Goal: Task Accomplishment & Management: Complete application form

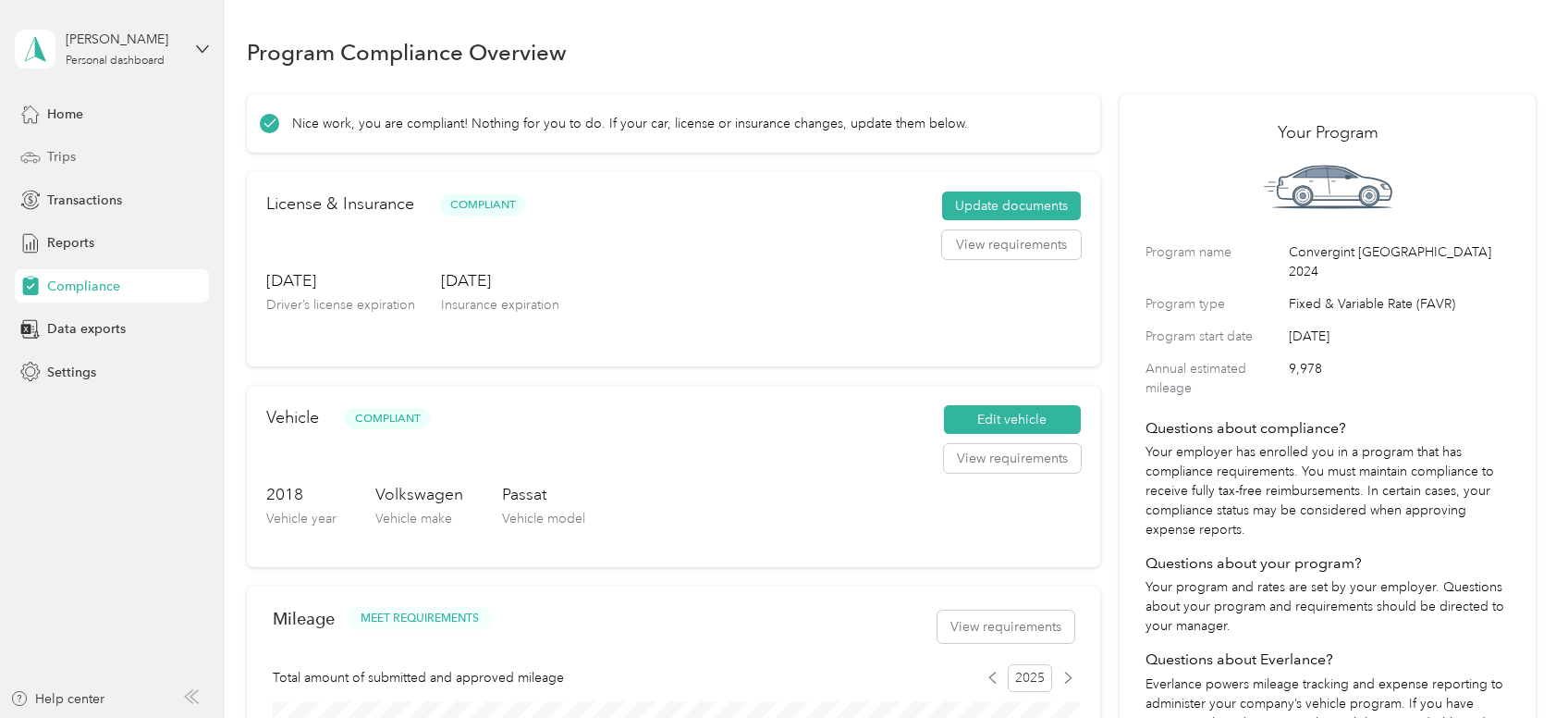
click at [162, 157] on div "Trips" at bounding box center [112, 156] width 194 height 33
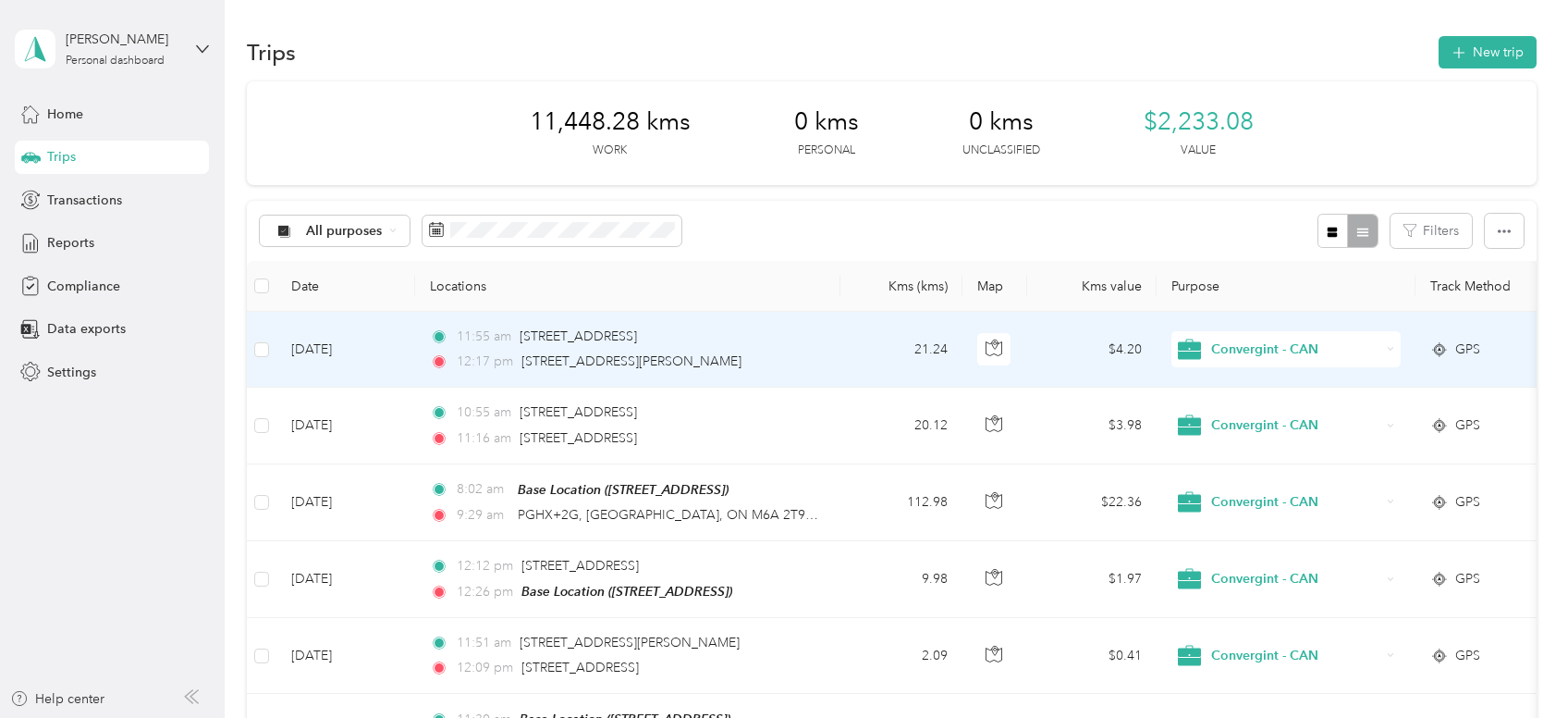
click at [516, 370] on div "12:17 pm ON-400, [PERSON_NAME], ON L4L 9J8, [GEOGRAPHIC_DATA]" at bounding box center [624, 362] width 388 height 21
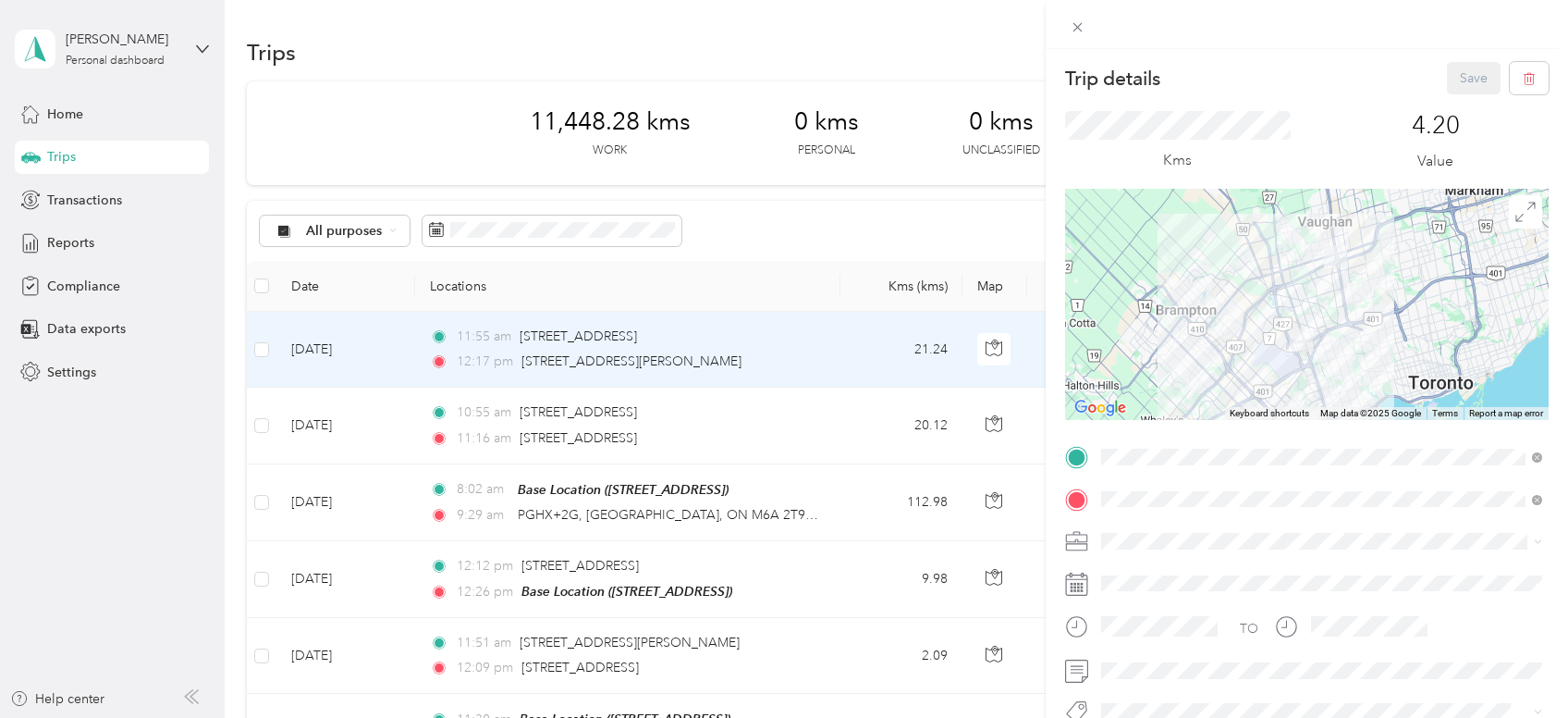
click at [503, 416] on div "Trip details Save This trip cannot be edited because it is either under review,…" at bounding box center [784, 359] width 1568 height 718
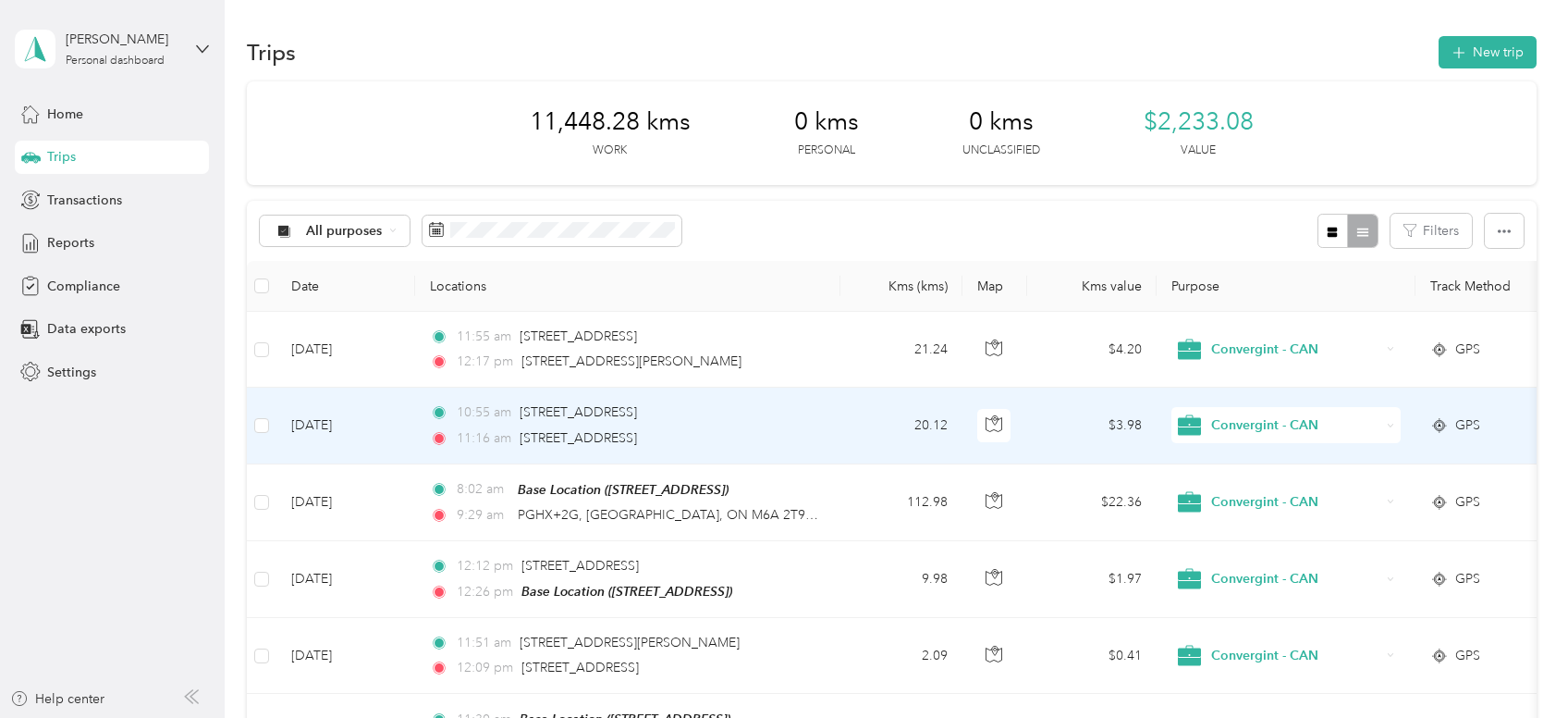
click at [503, 416] on span "10:55 am" at bounding box center [484, 413] width 55 height 21
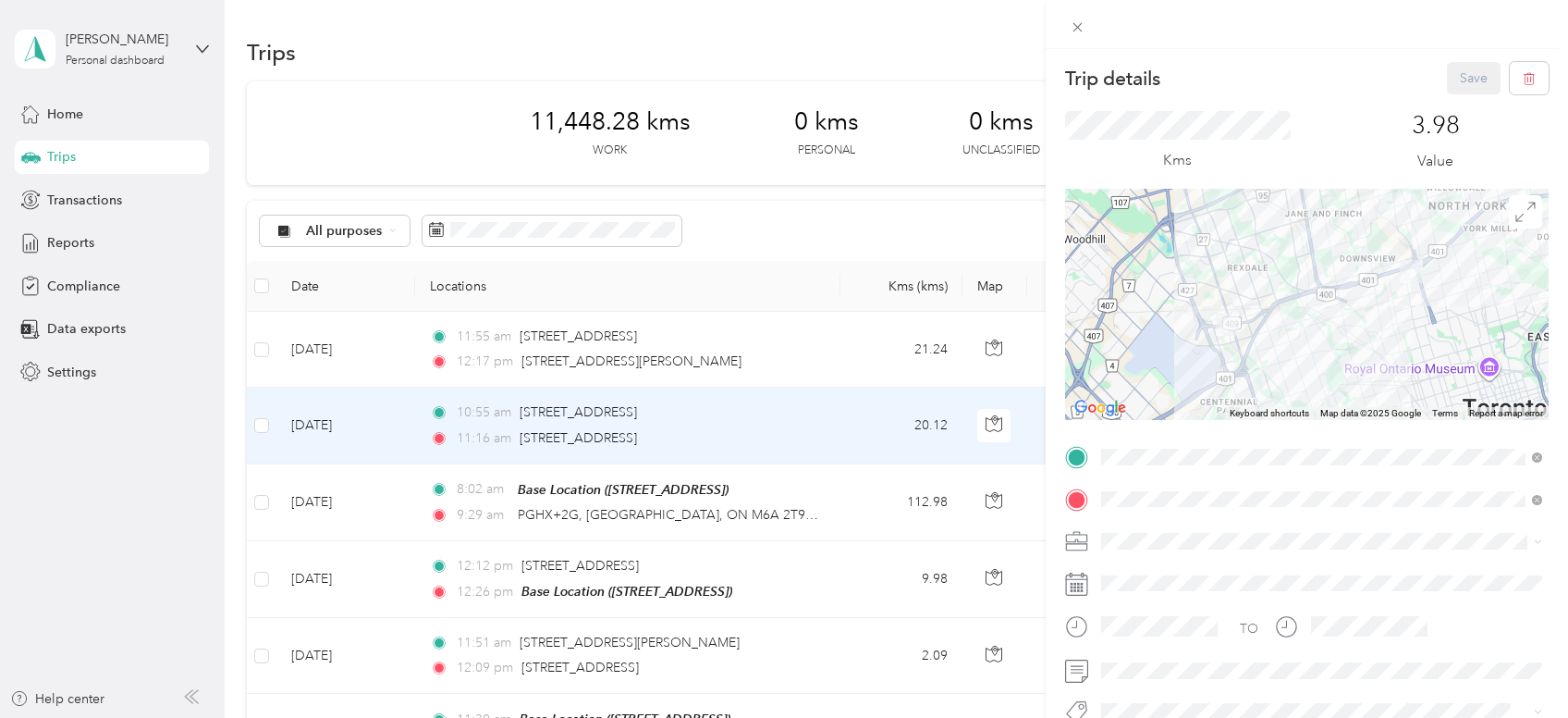
click at [503, 355] on div "Trip details Save This trip cannot be edited because it is either under review,…" at bounding box center [784, 359] width 1568 height 718
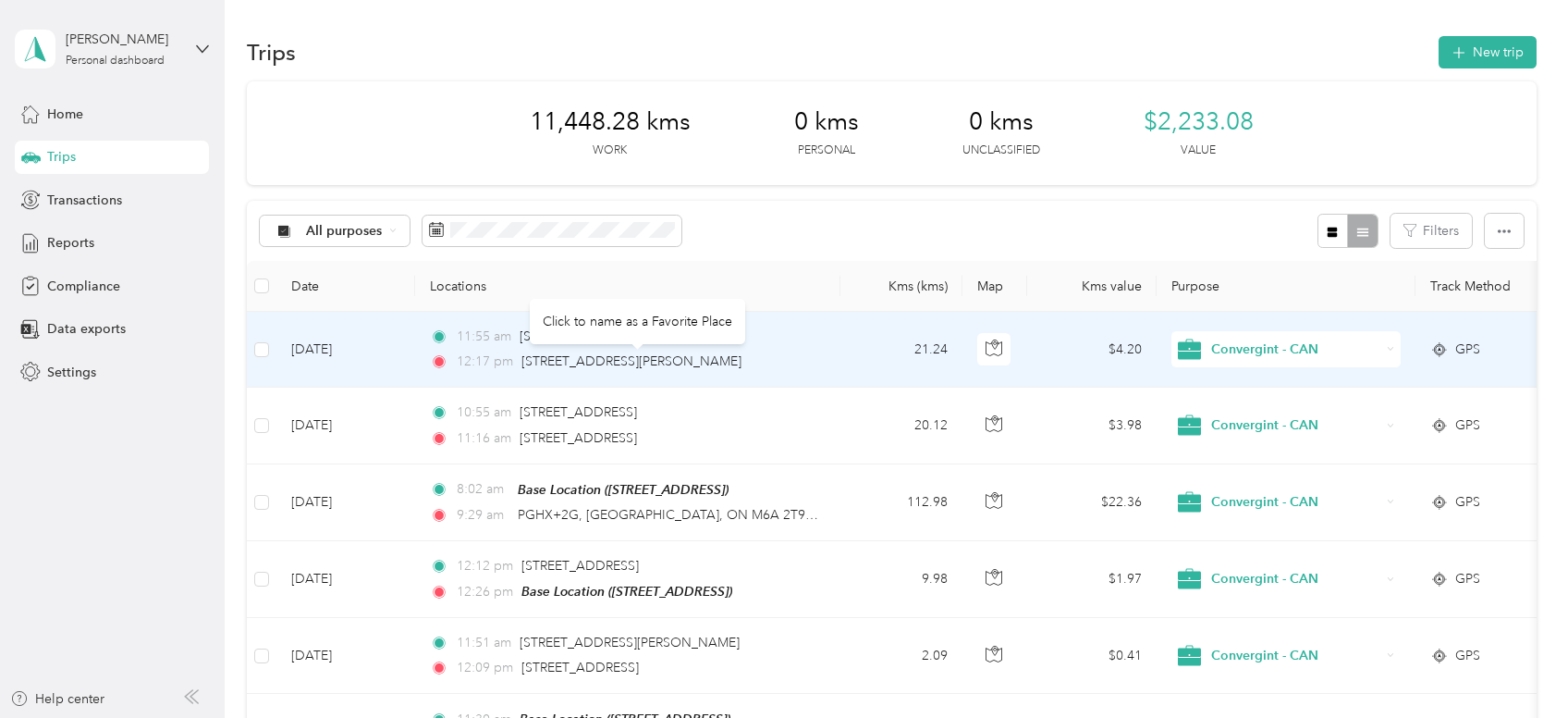
click at [536, 353] on div "[STREET_ADDRESS][PERSON_NAME]" at bounding box center [632, 362] width 220 height 21
click at [558, 360] on span "[STREET_ADDRESS][PERSON_NAME]" at bounding box center [632, 361] width 220 height 16
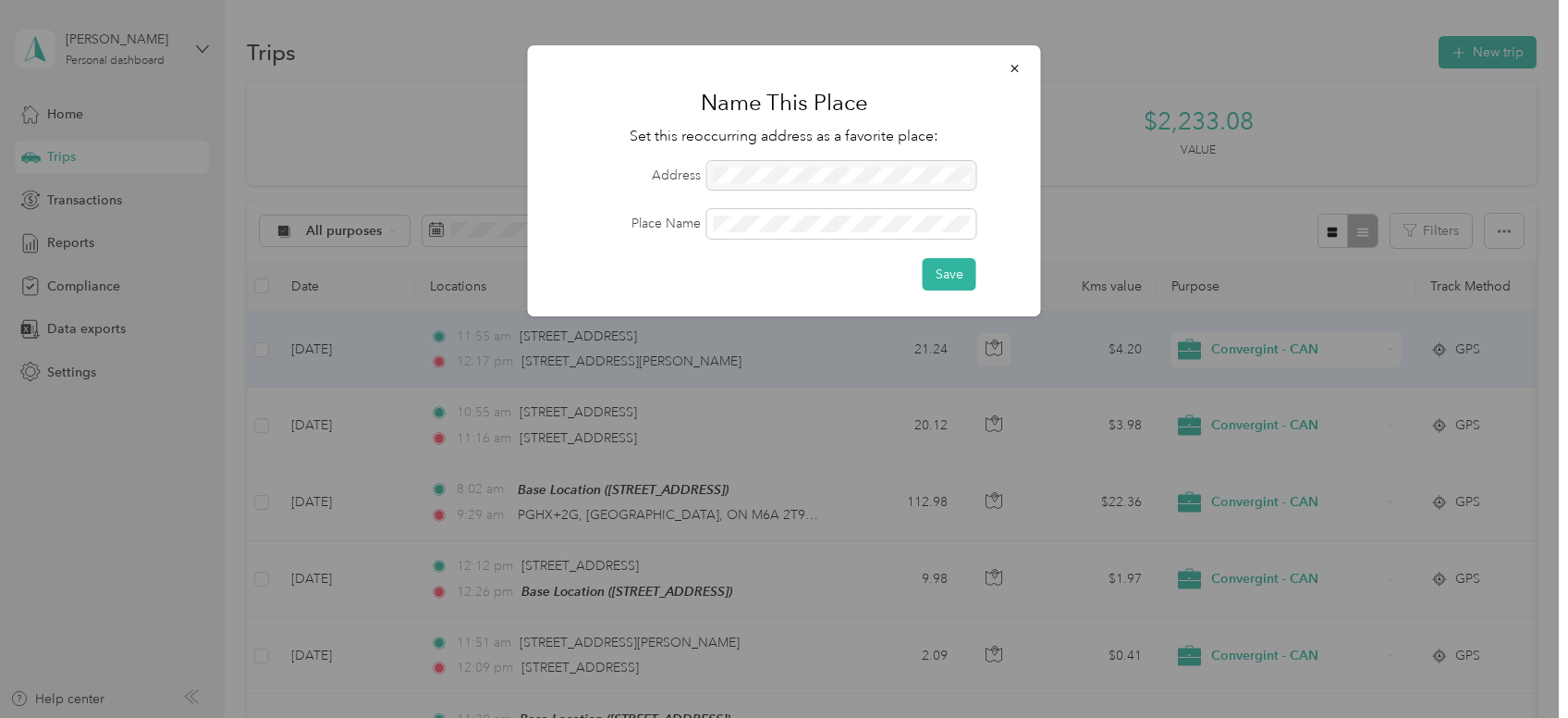
click at [406, 350] on div at bounding box center [784, 359] width 1568 height 718
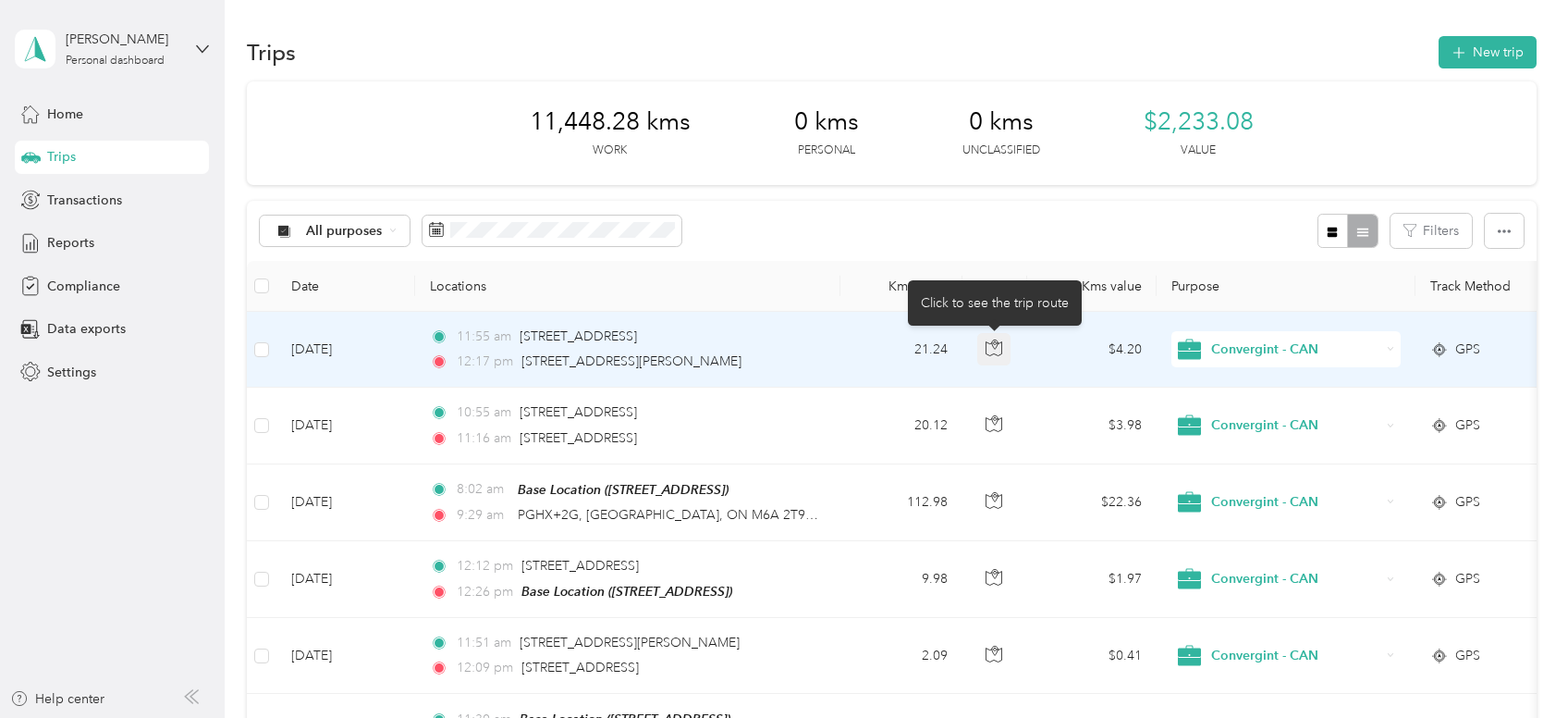
click at [988, 347] on icon "button" at bounding box center [994, 348] width 17 height 17
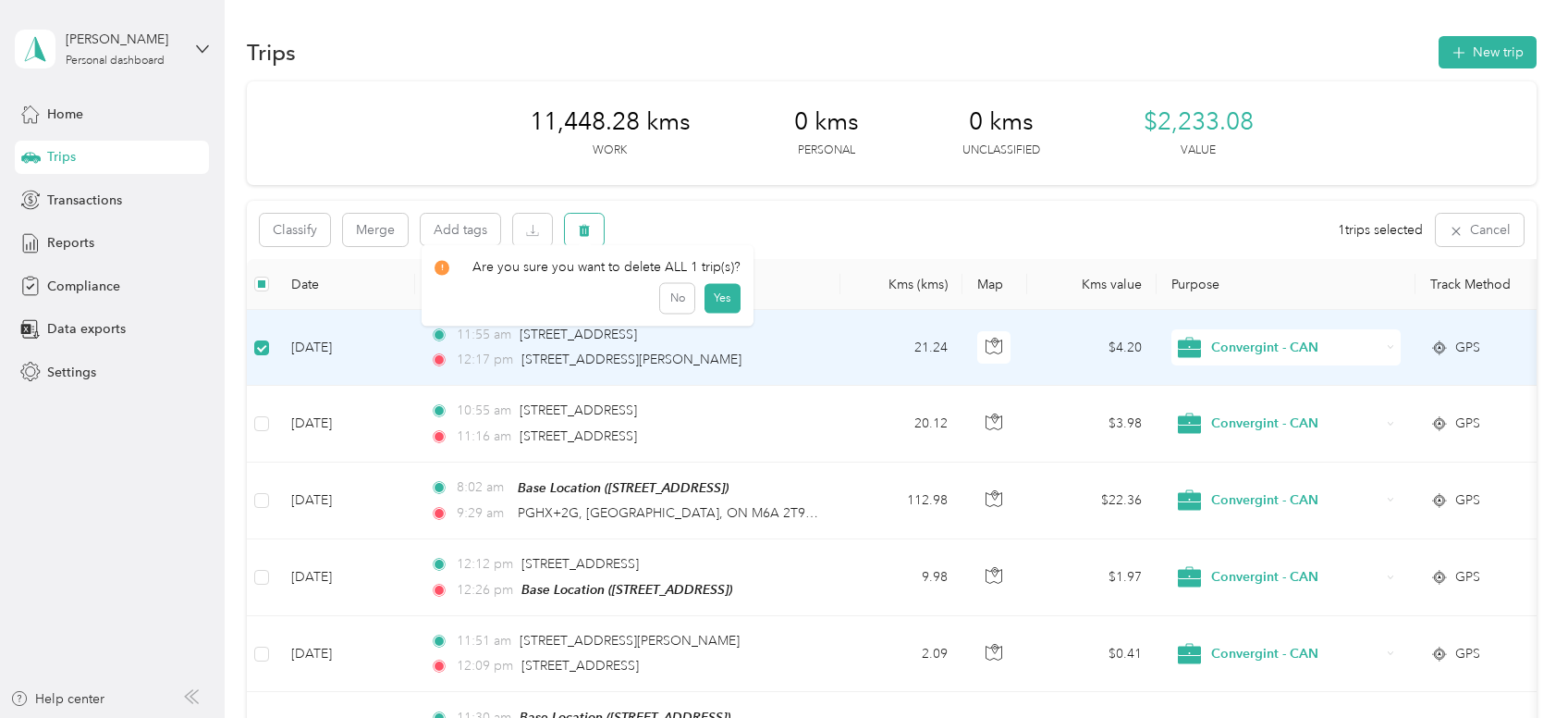
click at [585, 229] on icon "button" at bounding box center [585, 231] width 11 height 12
click at [718, 303] on button "Yes" at bounding box center [721, 306] width 36 height 29
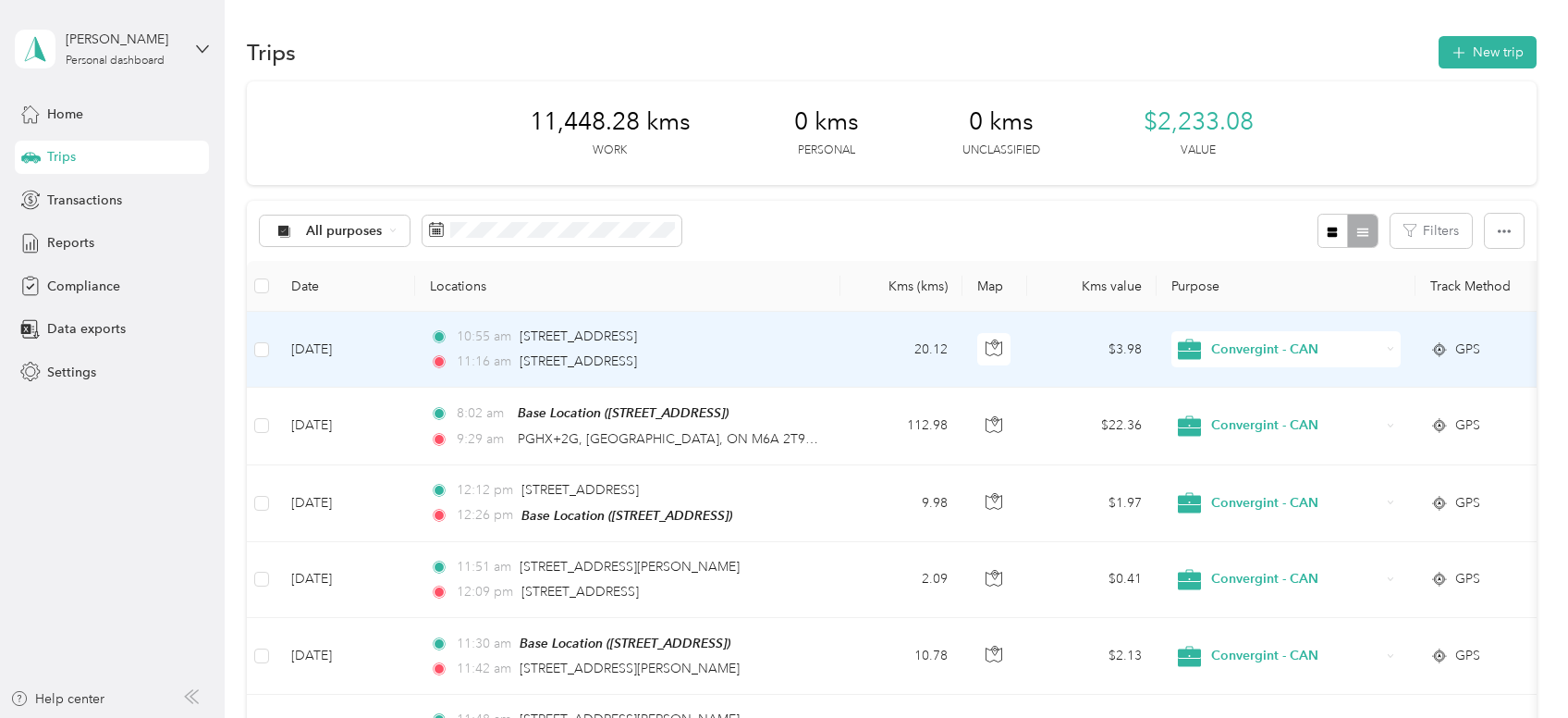
click at [532, 351] on div "10:55 am [STREET_ADDRESS] 11:16 am [STREET_ADDRESS]" at bounding box center [624, 350] width 388 height 45
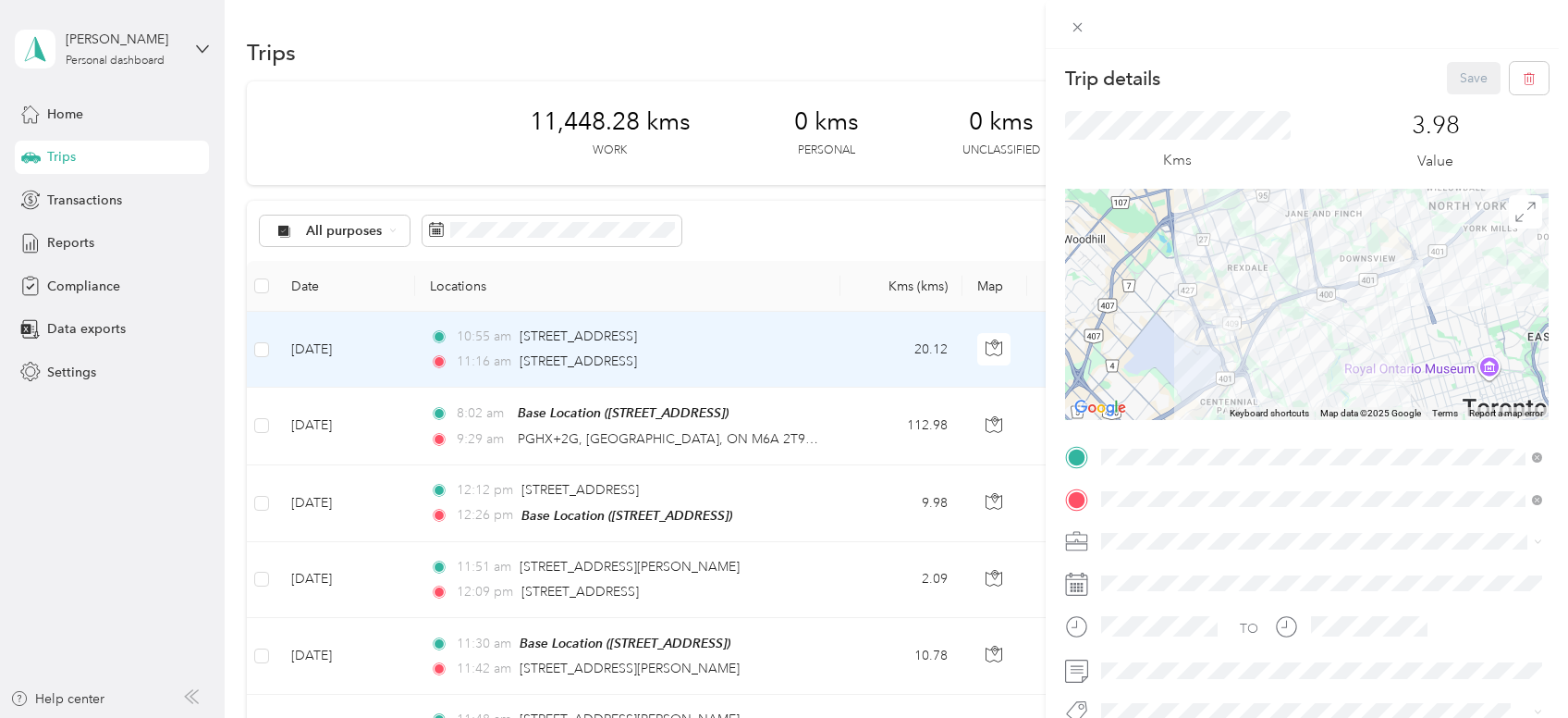
click at [337, 228] on div "Trip details Save This trip cannot be edited because it is either under review,…" at bounding box center [784, 359] width 1568 height 718
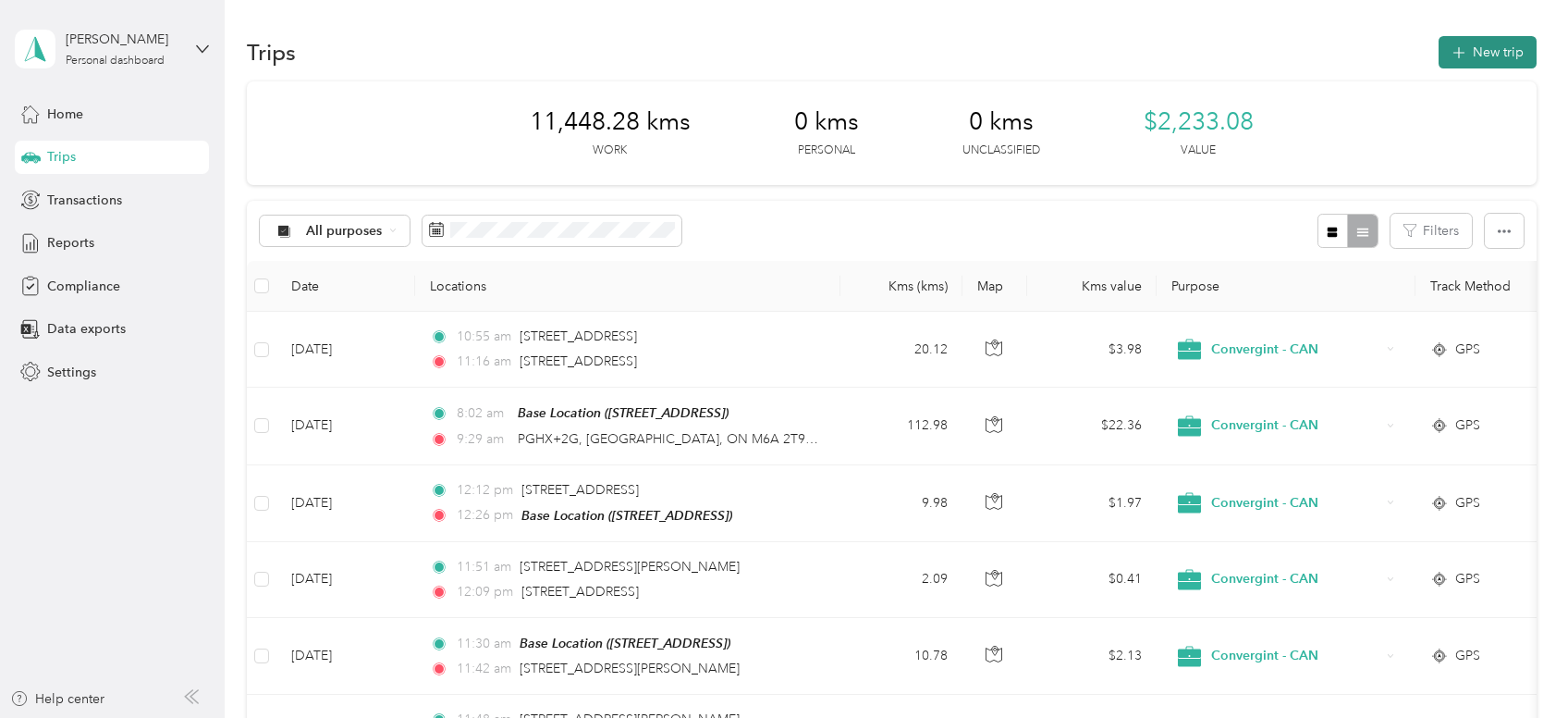
click at [1492, 59] on button "New trip" at bounding box center [1488, 52] width 98 height 32
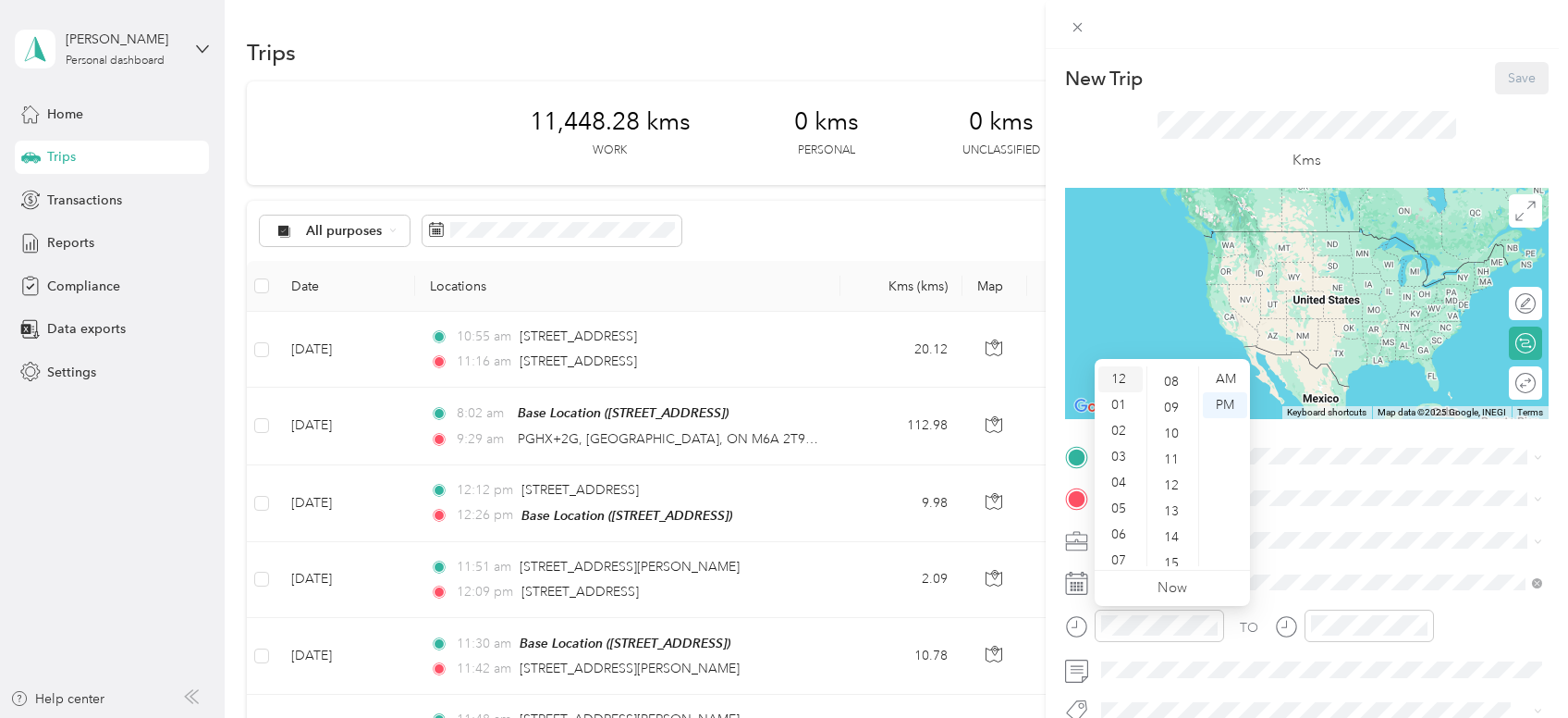
click at [1127, 372] on div "12" at bounding box center [1120, 379] width 44 height 25
click at [1127, 373] on div "12" at bounding box center [1120, 379] width 44 height 25
click at [1109, 376] on div "12" at bounding box center [1120, 379] width 44 height 25
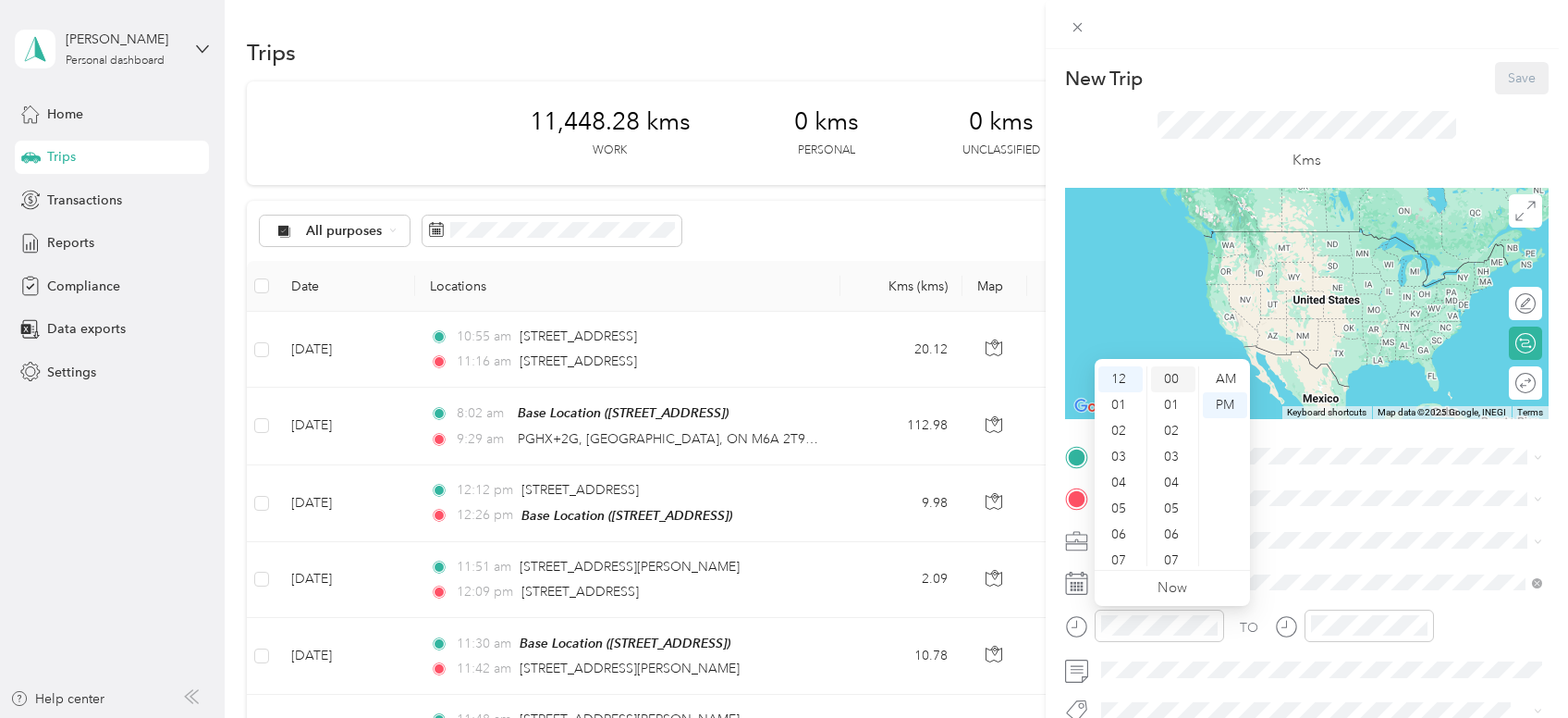
click at [1164, 378] on div "00" at bounding box center [1172, 379] width 44 height 25
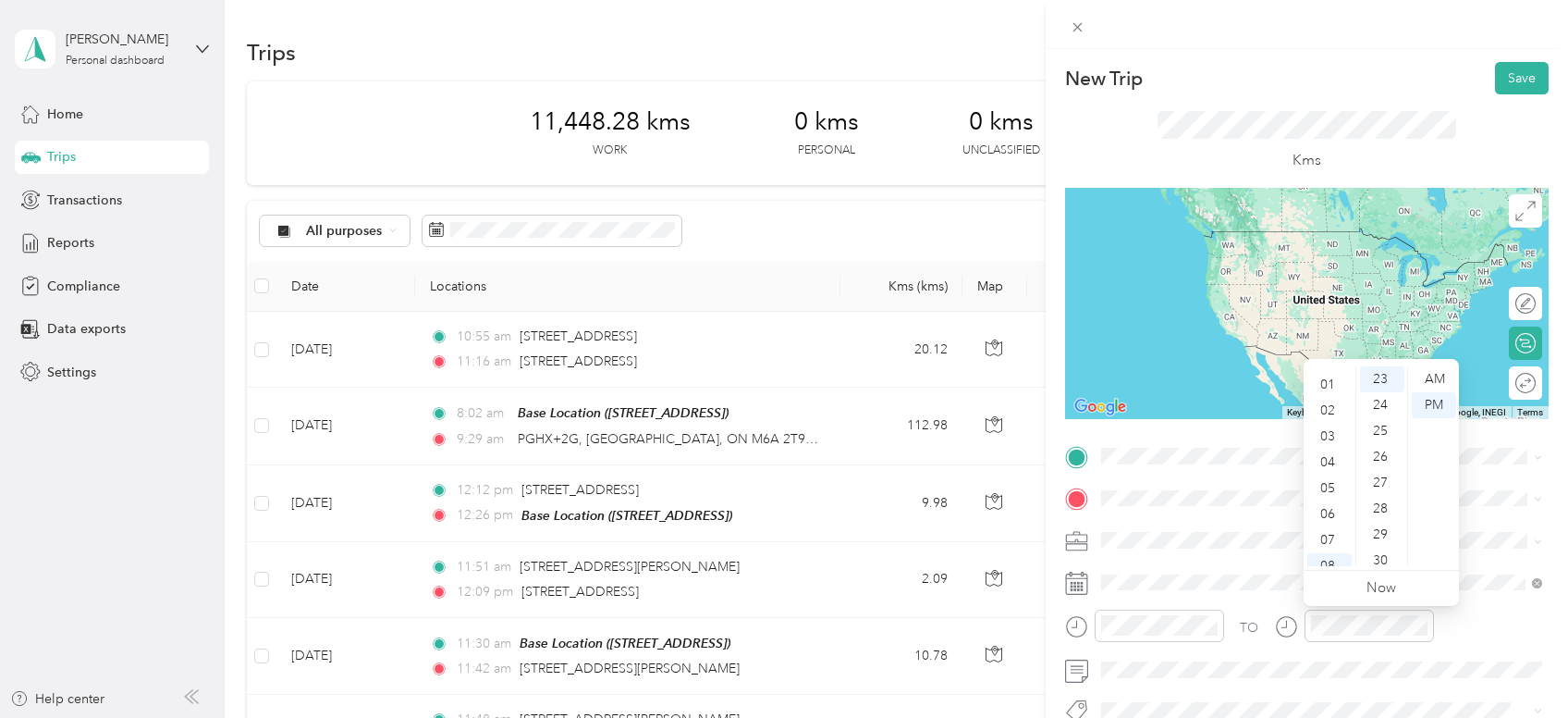
scroll to position [20, 0]
click at [1322, 386] on div "01" at bounding box center [1329, 385] width 44 height 25
click at [1385, 374] on div "45" at bounding box center [1382, 380] width 44 height 25
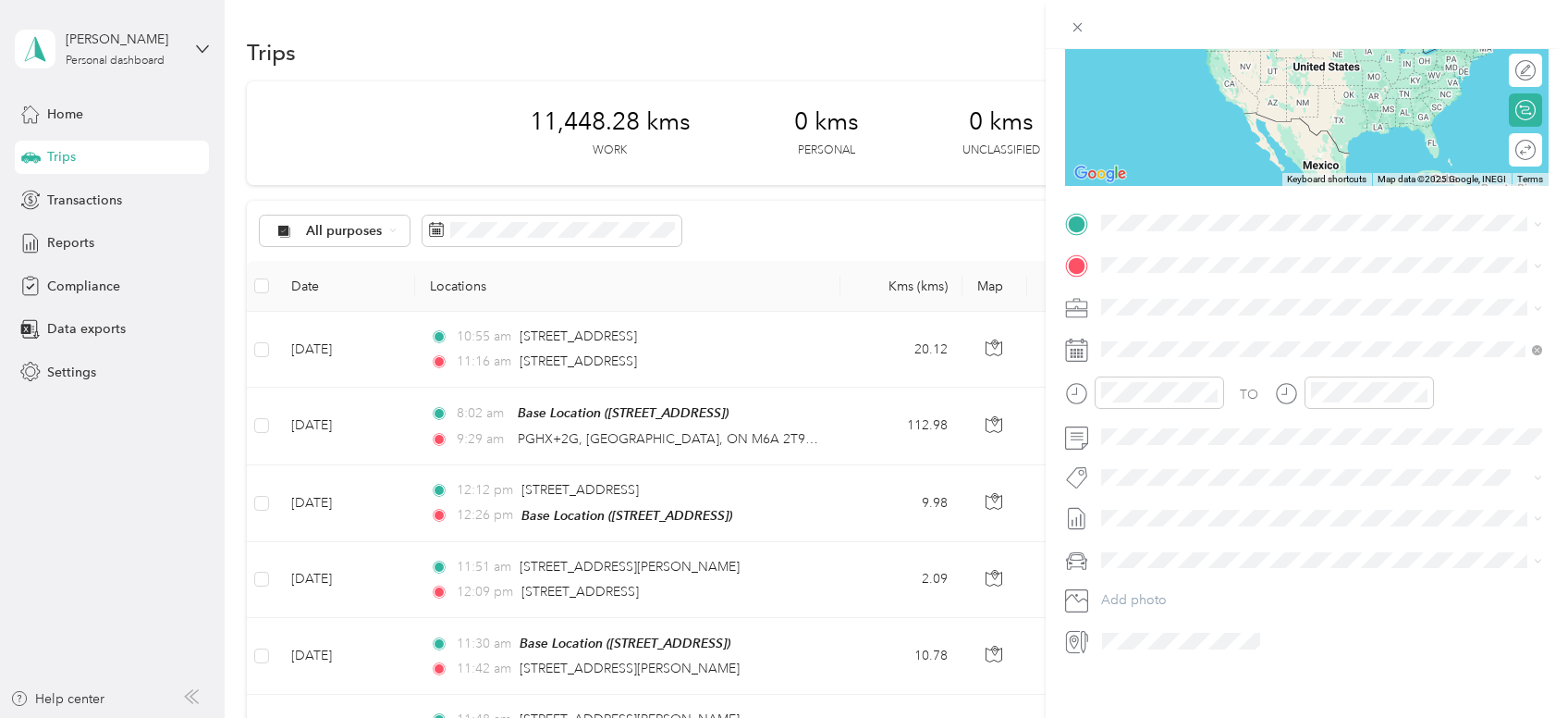
scroll to position [237, 0]
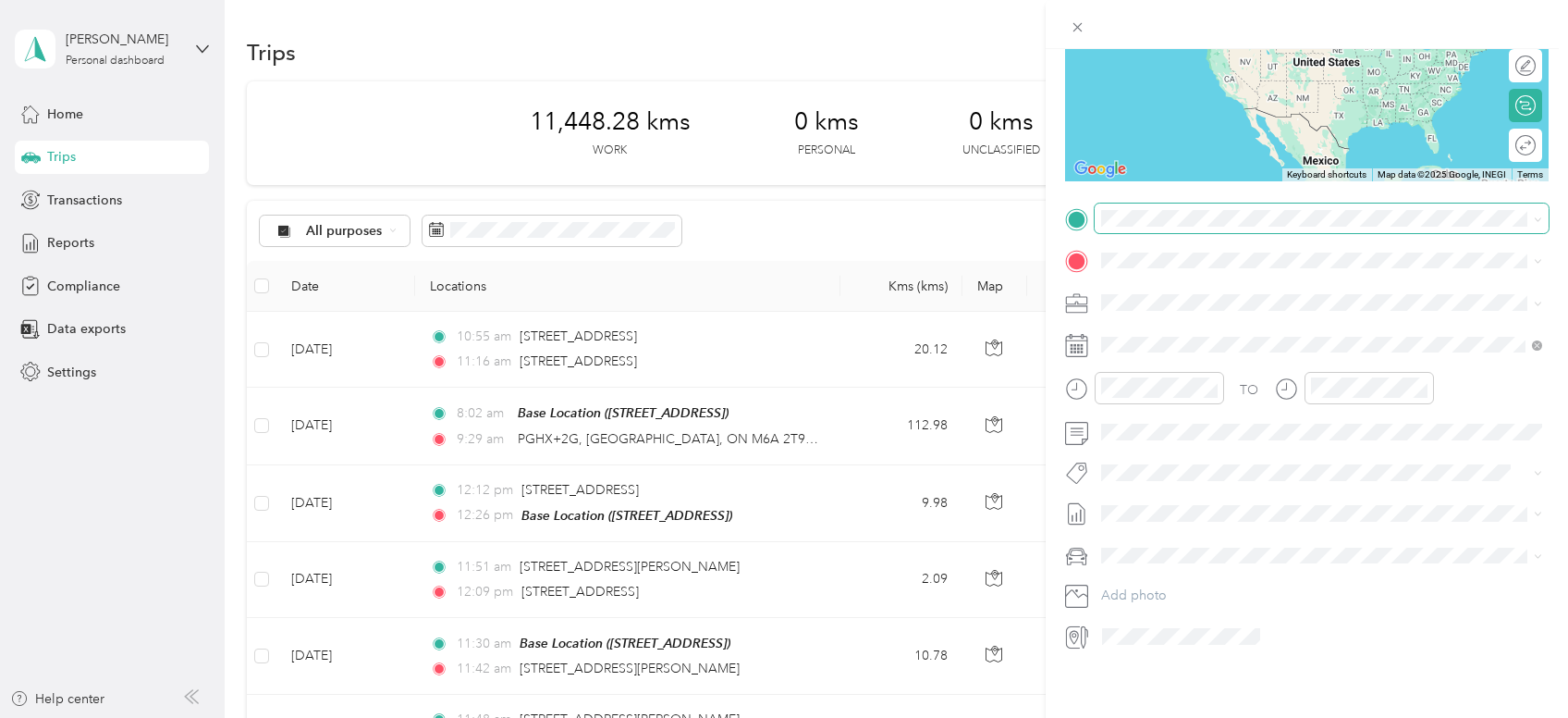
click at [1146, 228] on span at bounding box center [1321, 218] width 454 height 29
click at [1124, 207] on span at bounding box center [1321, 218] width 454 height 29
click at [1159, 293] on span "[STREET_ADDRESS]" at bounding box center [1194, 286] width 118 height 17
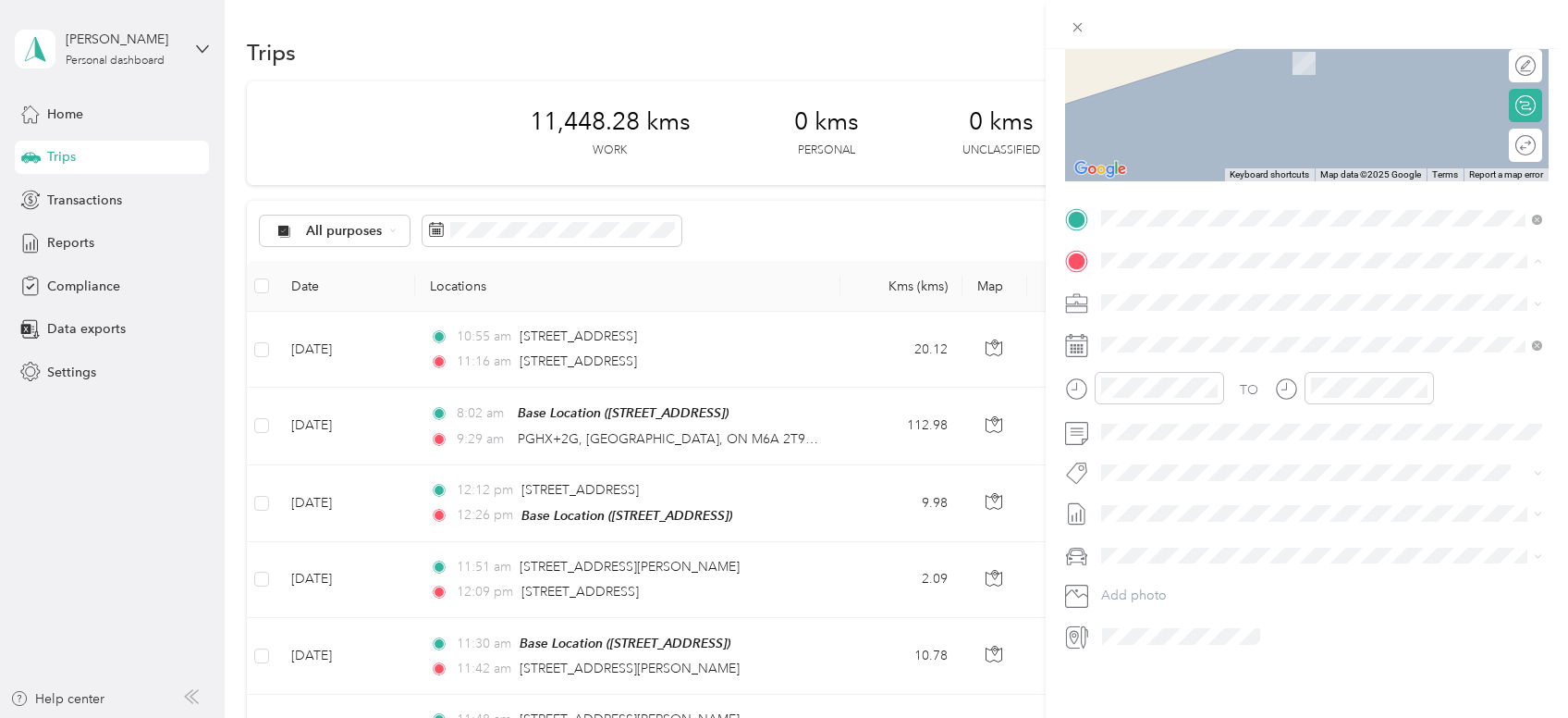
click at [1181, 524] on span "[STREET_ADDRESS]" at bounding box center [1194, 530] width 118 height 16
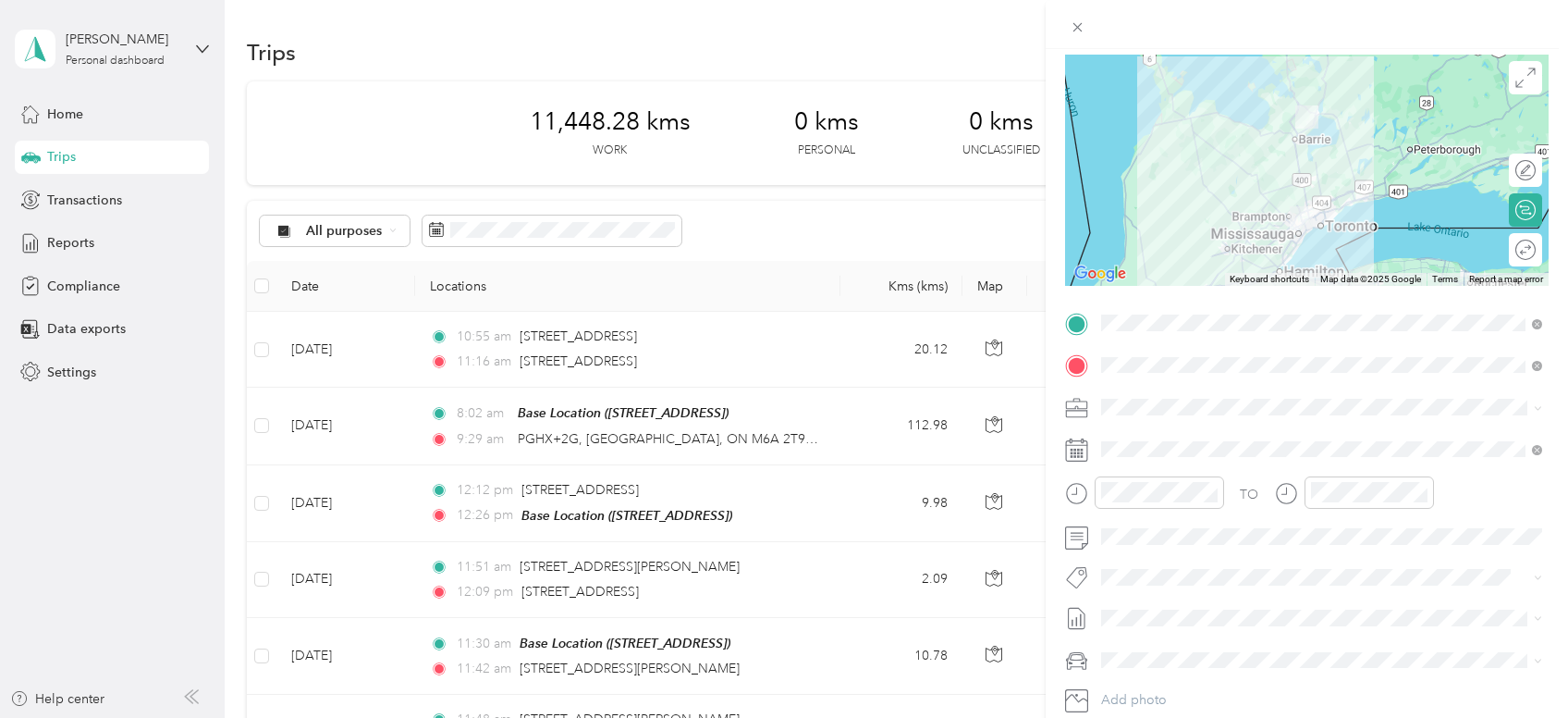
scroll to position [106, 0]
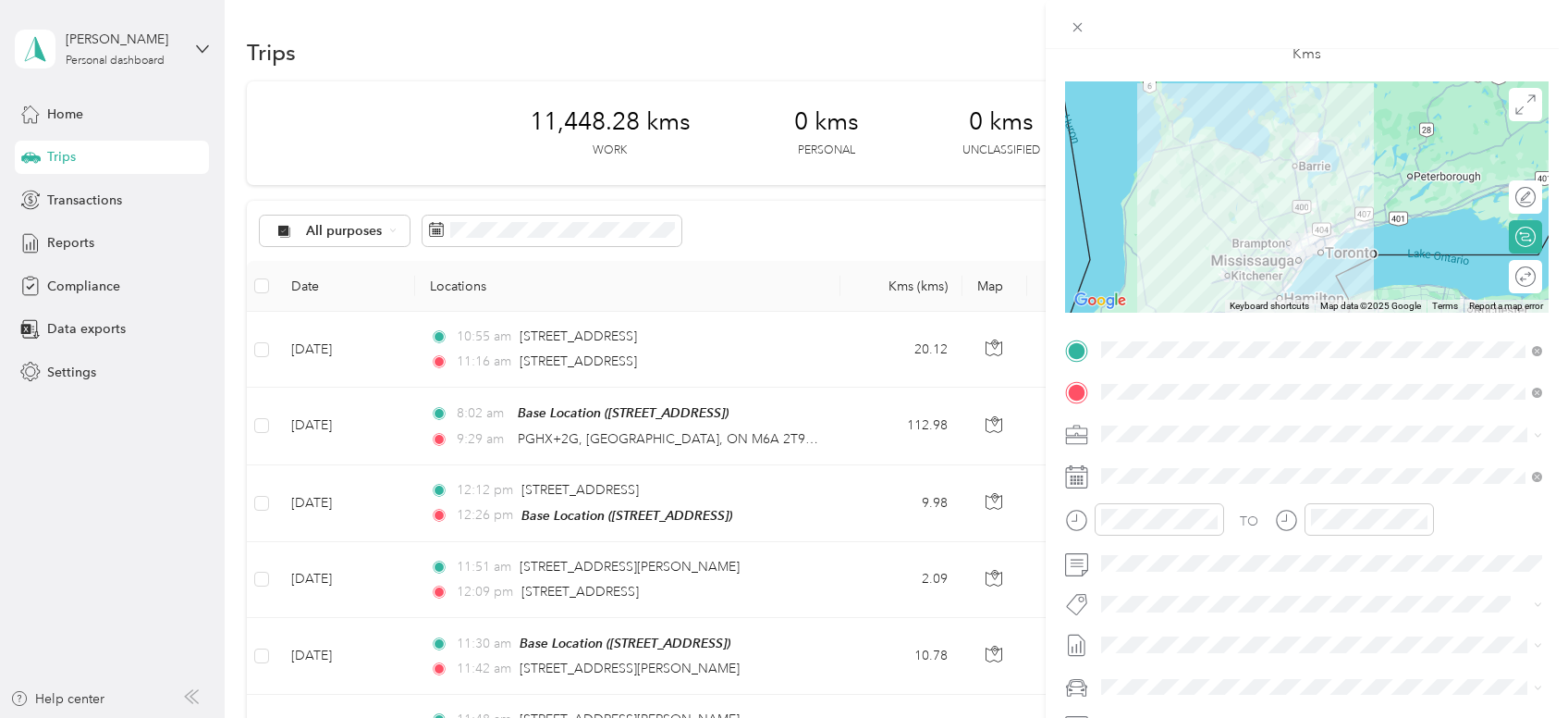
drag, startPoint x: 1549, startPoint y: 521, endPoint x: 1549, endPoint y: 653, distance: 132.0
click at [1549, 653] on form "New Trip Save This trip cannot be edited because it is either under review, app…" at bounding box center [1306, 369] width 523 height 827
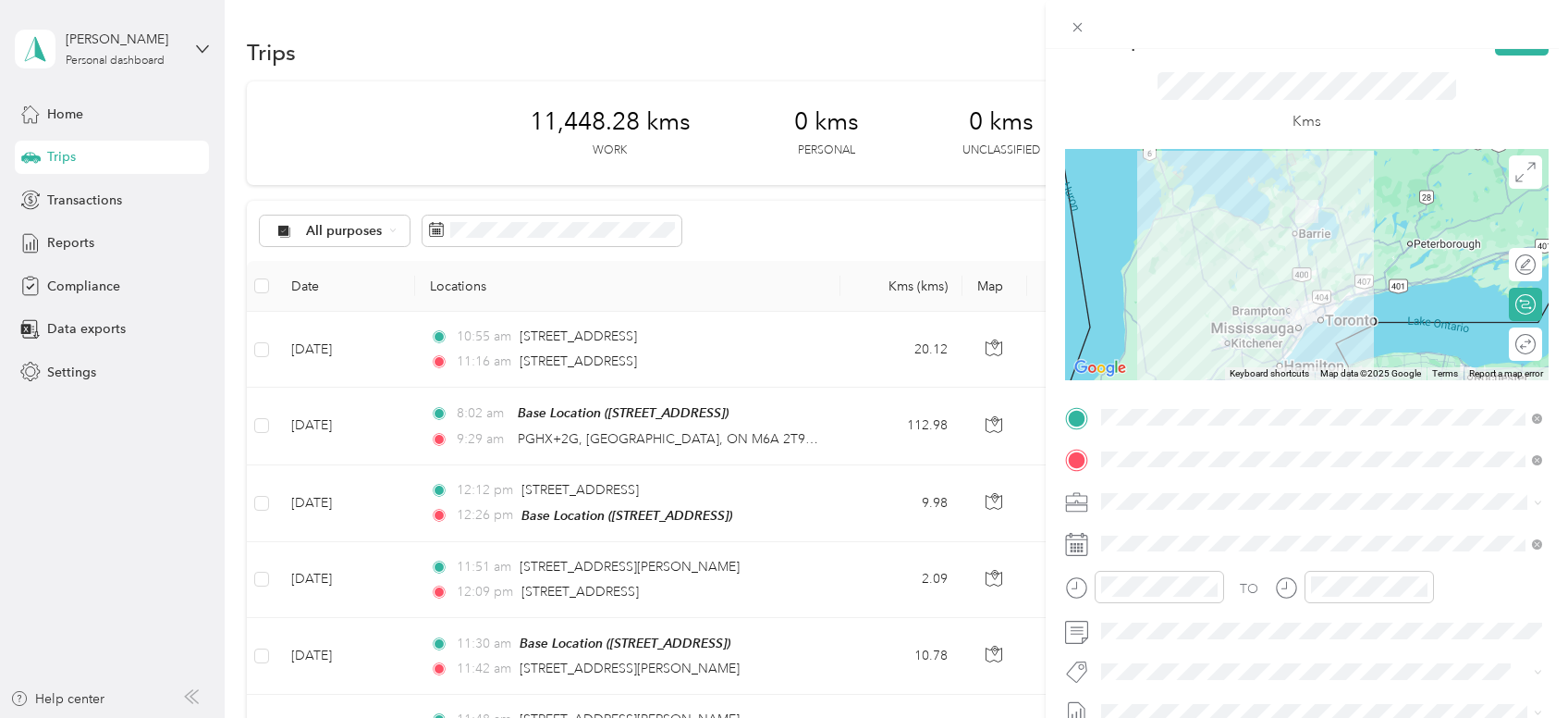
scroll to position [0, 0]
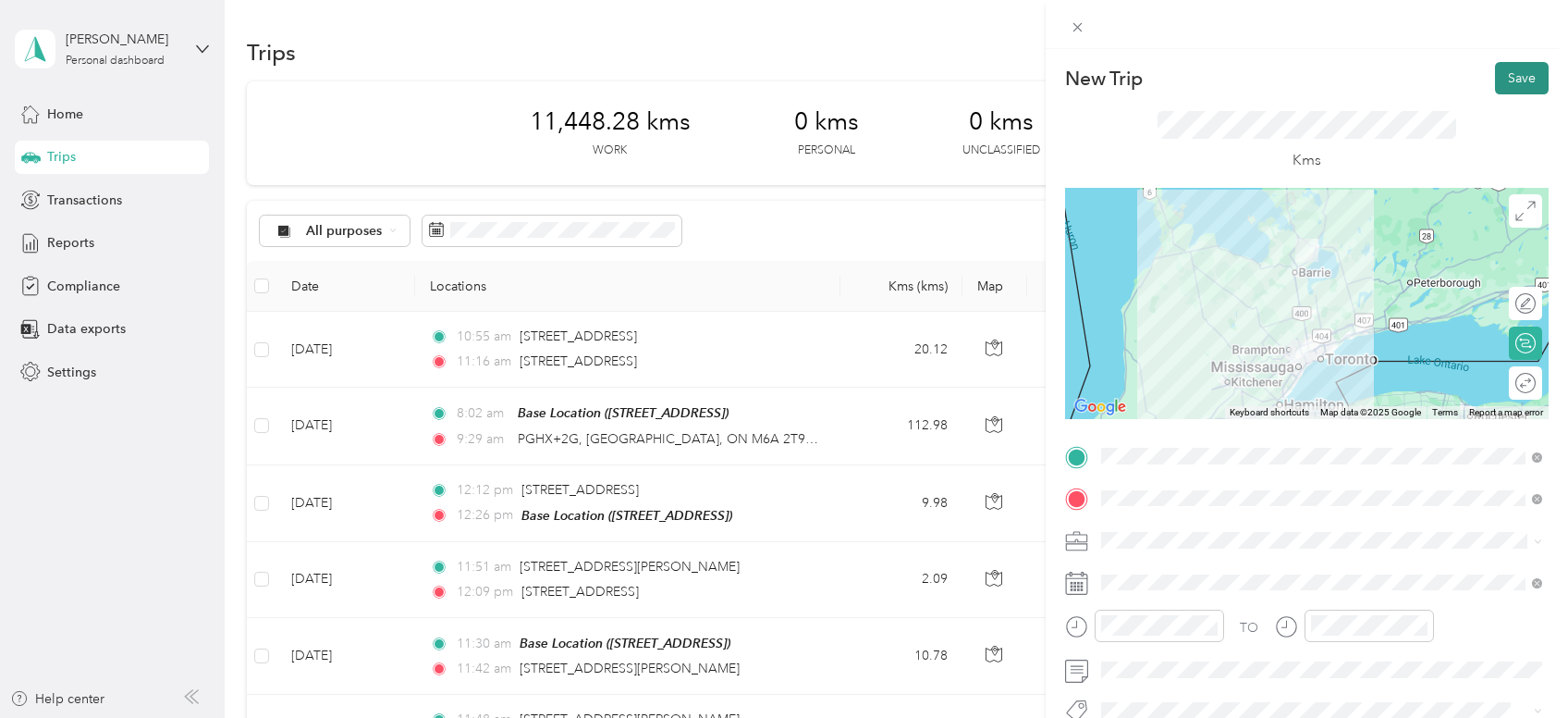
click at [1510, 76] on button "Save" at bounding box center [1522, 78] width 54 height 32
